Goal: Check status: Check status

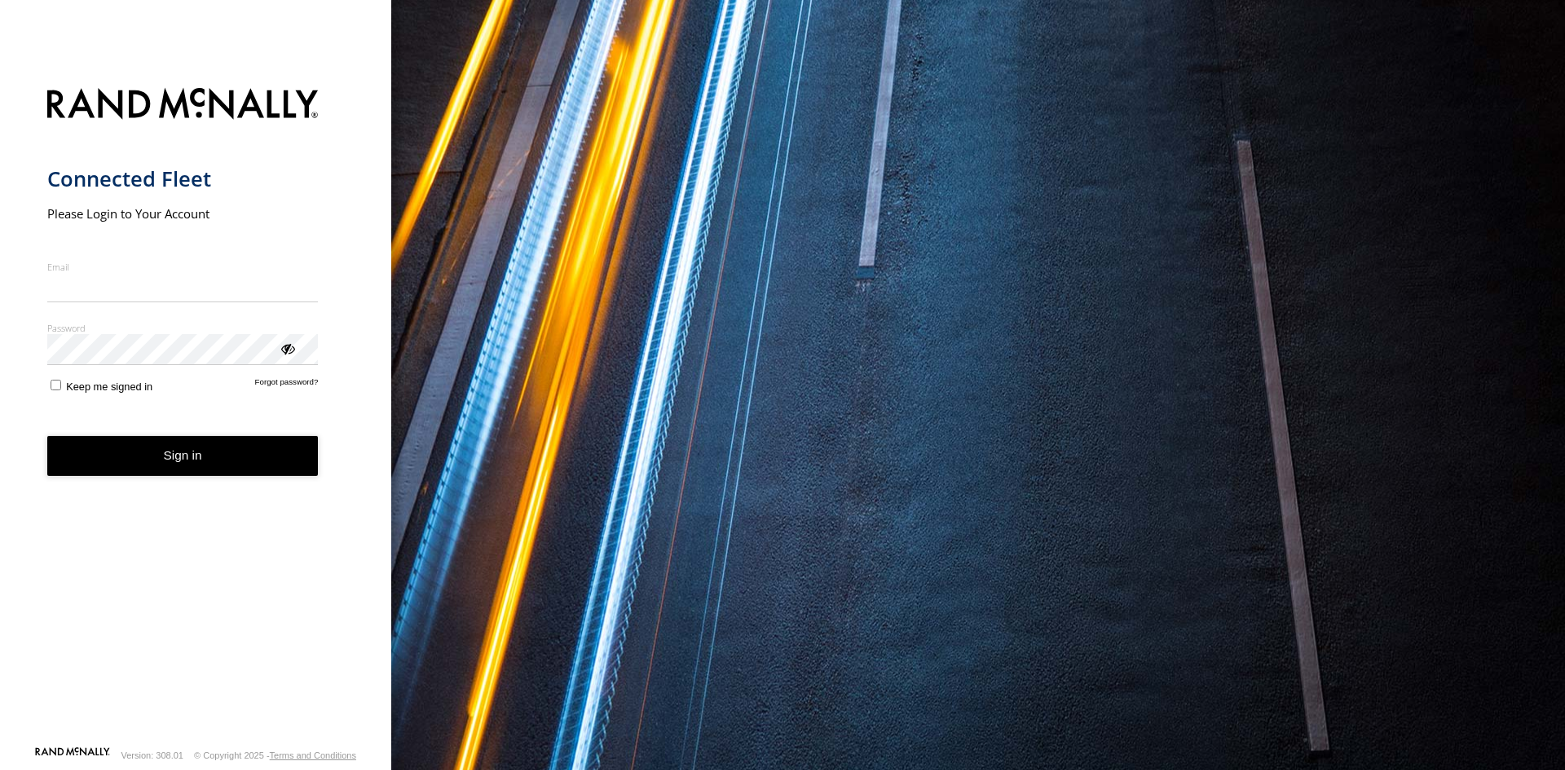
type input "**********"
click at [236, 470] on button "Sign in" at bounding box center [182, 456] width 271 height 40
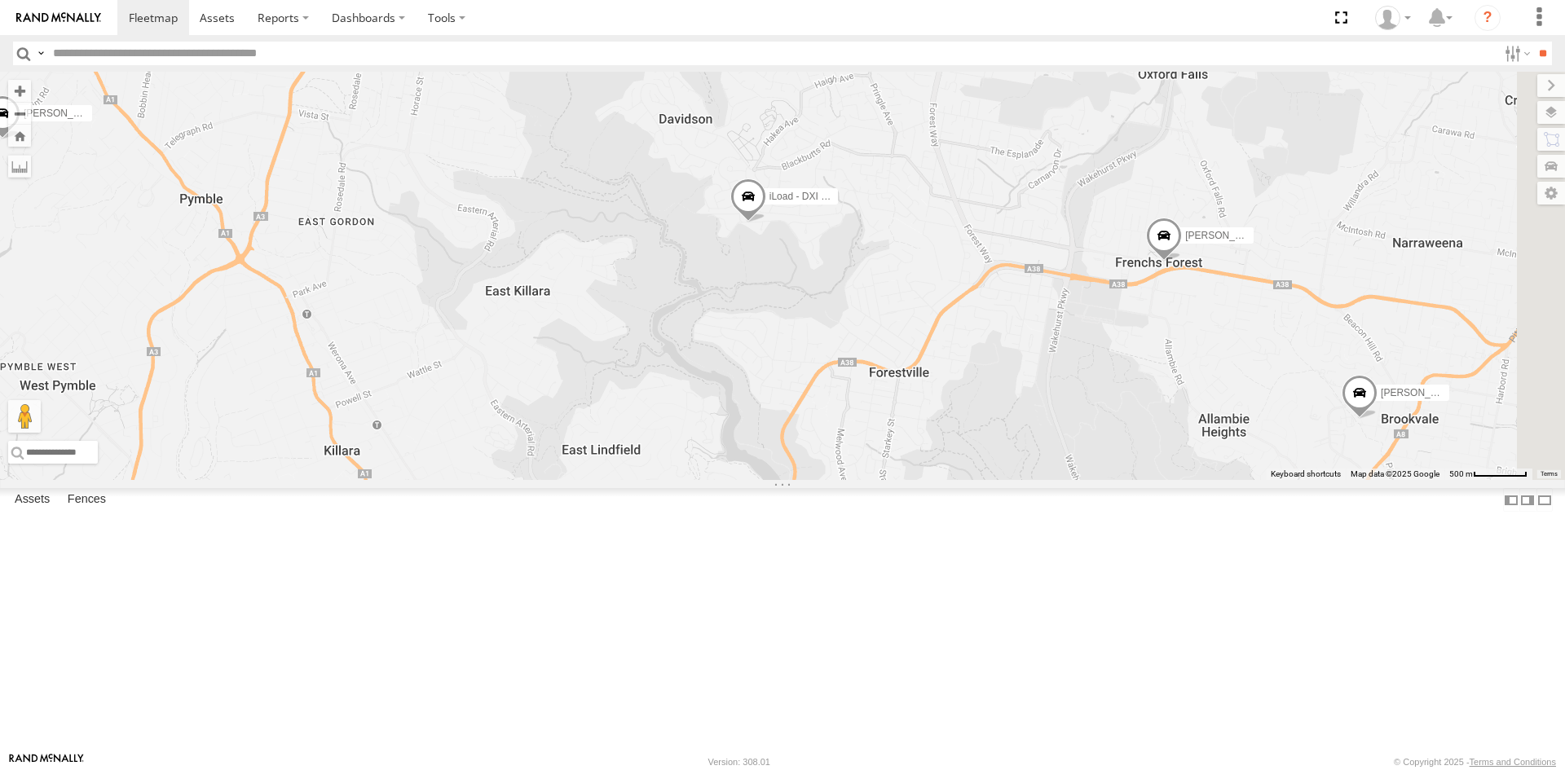
drag, startPoint x: 1208, startPoint y: 419, endPoint x: 795, endPoint y: 320, distance: 424.9
click at [795, 320] on div "Ryan - FBU 10A Dan - EJV 51E Chris - EJV 51C Peter - EJV 51D iLoad - DXI 65K" at bounding box center [782, 276] width 1565 height 408
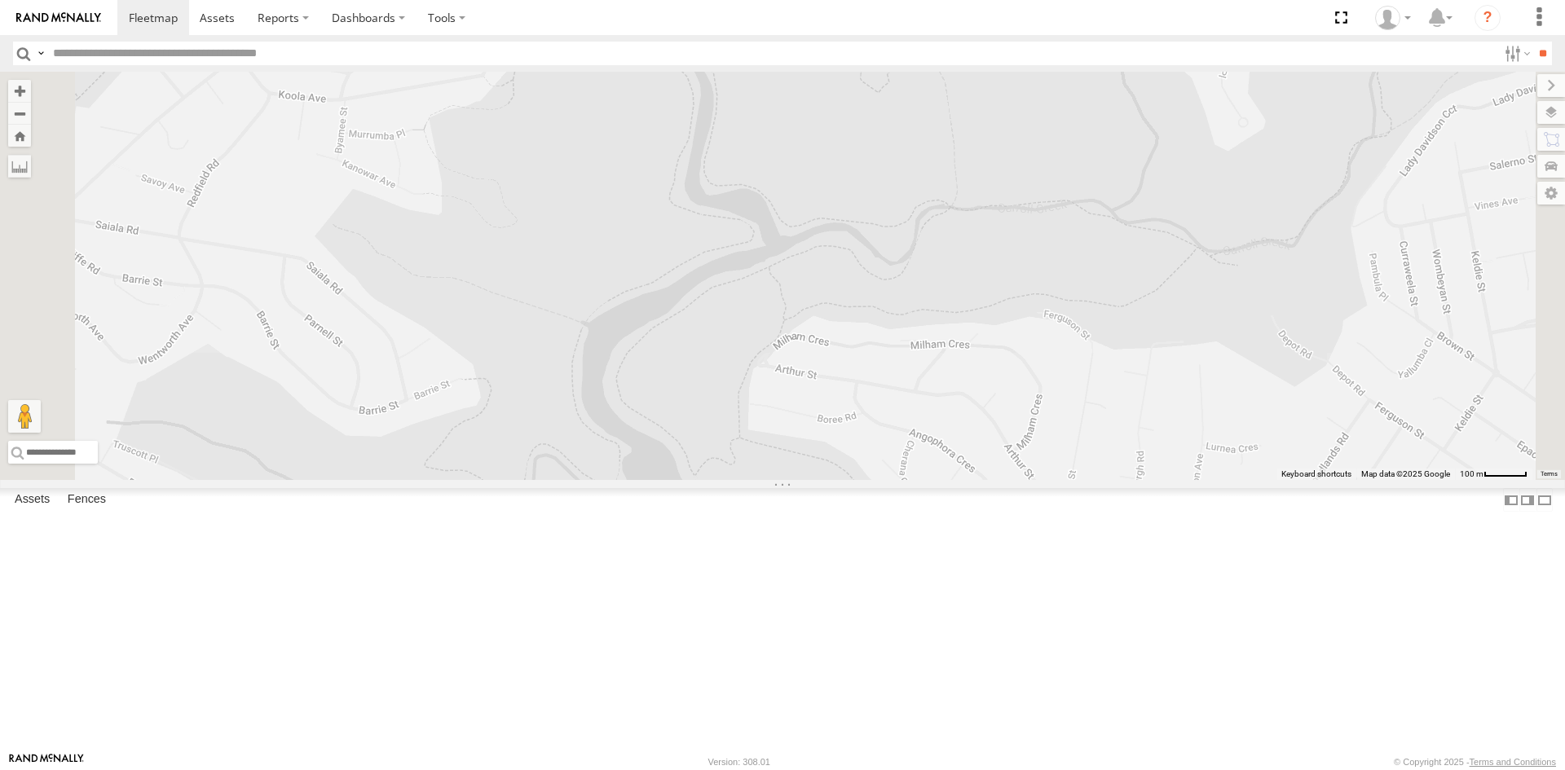
drag, startPoint x: 978, startPoint y: 278, endPoint x: 918, endPoint y: 476, distance: 207.1
click at [913, 480] on div "Ryan - FBU 10A Dan - EJV 51E Chris - EJV 51C Peter - EJV 51D iLoad - DXI 65K" at bounding box center [782, 276] width 1565 height 408
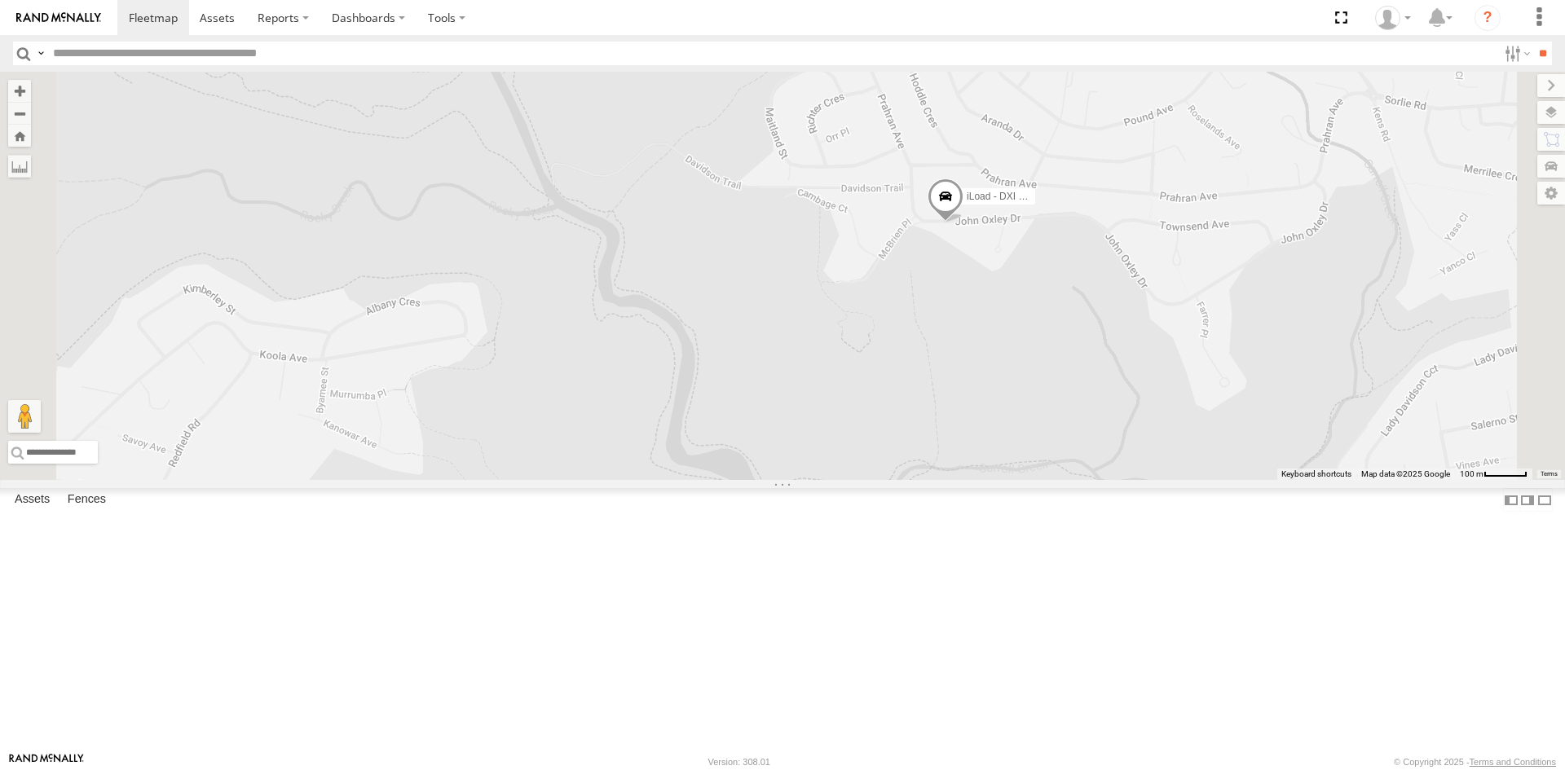
drag, startPoint x: 797, startPoint y: 399, endPoint x: 830, endPoint y: 470, distance: 77.3
click at [830, 470] on div "Ryan - FBU 10A Dan - EJV 51E Chris - EJV 51C Peter - EJV 51D iLoad - DXI 65K" at bounding box center [782, 276] width 1565 height 408
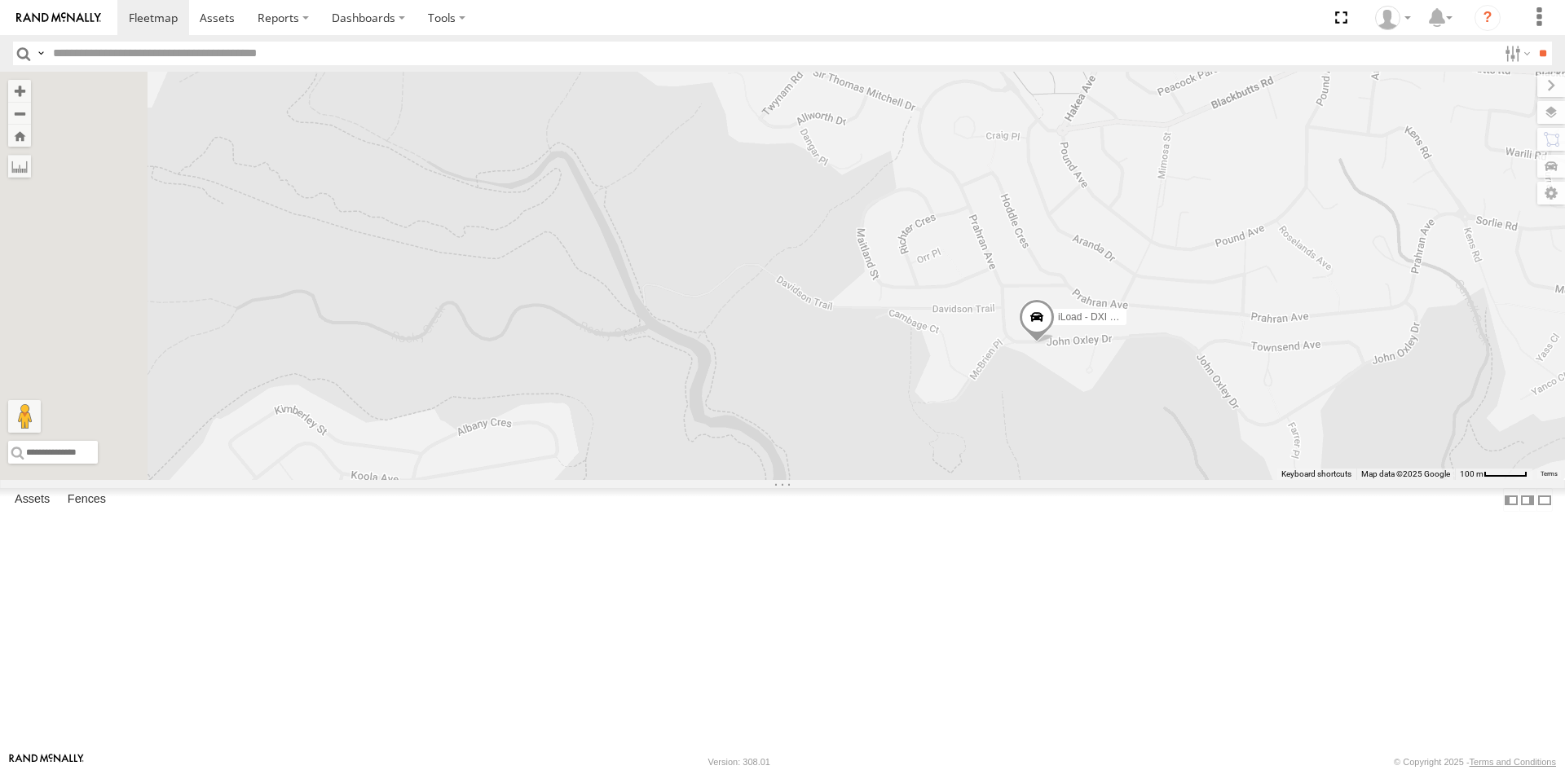
drag, startPoint x: 561, startPoint y: 296, endPoint x: 627, endPoint y: 367, distance: 96.9
click at [602, 324] on div "Ryan - FBU 10A Dan - EJV 51E Chris - EJV 51C Peter - EJV 51D iLoad - DXI 65K" at bounding box center [782, 276] width 1565 height 408
